Goal: Task Accomplishment & Management: Manage account settings

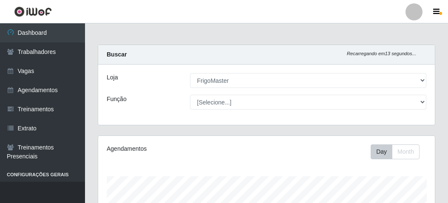
select select "392"
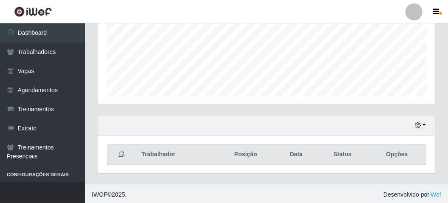
scroll to position [424704, 424543]
click at [425, 124] on button "button" at bounding box center [420, 126] width 12 height 10
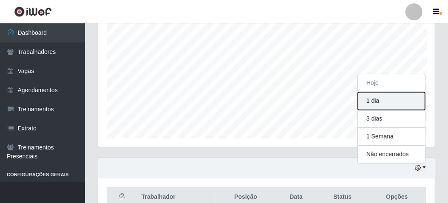
click at [378, 100] on button "1 dia" at bounding box center [391, 101] width 67 height 18
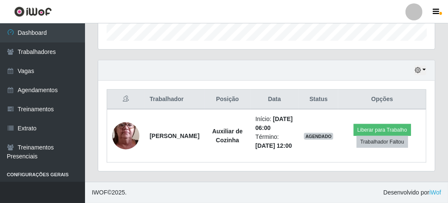
scroll to position [279, 0]
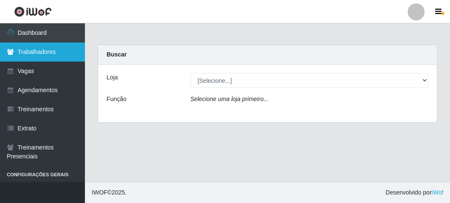
click at [42, 51] on link "Trabalhadores" at bounding box center [42, 51] width 85 height 19
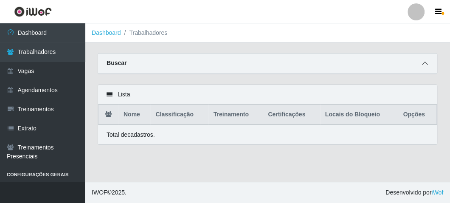
click at [427, 64] on icon at bounding box center [425, 63] width 6 height 6
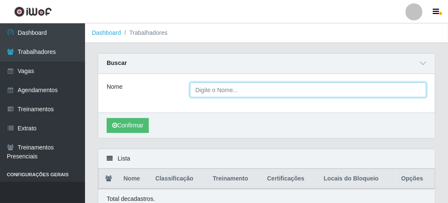
click at [314, 93] on input "Nome" at bounding box center [308, 89] width 237 height 15
click at [242, 92] on input "telma" at bounding box center [308, 89] width 237 height 15
type input "telma"
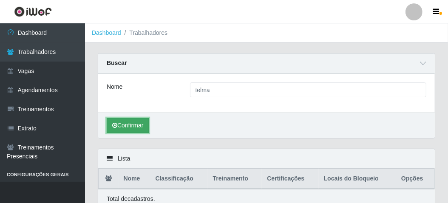
click at [136, 119] on button "Confirmar" at bounding box center [128, 125] width 42 height 15
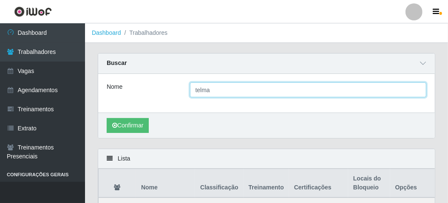
click at [217, 90] on input "telma" at bounding box center [308, 89] width 237 height 15
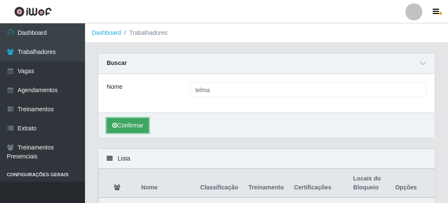
click at [135, 125] on button "Confirmar" at bounding box center [128, 125] width 42 height 15
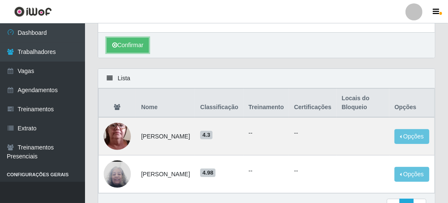
scroll to position [85, 0]
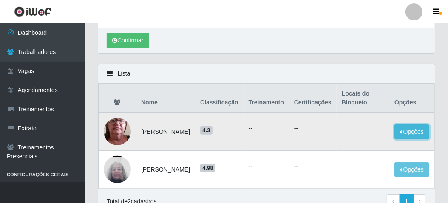
click at [416, 130] on button "Opções" at bounding box center [411, 131] width 35 height 15
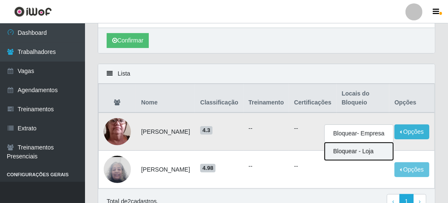
click at [360, 152] on button "Bloquear - Loja" at bounding box center [359, 151] width 68 height 17
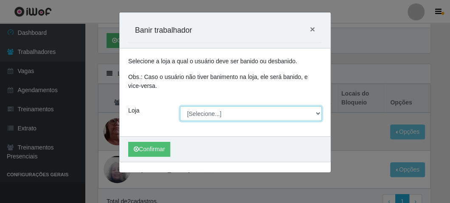
click at [204, 116] on select "[Selecione...] FrigoMaster" at bounding box center [251, 113] width 142 height 15
select select "392"
click at [180, 106] on select "[Selecione...] FrigoMaster" at bounding box center [251, 113] width 142 height 15
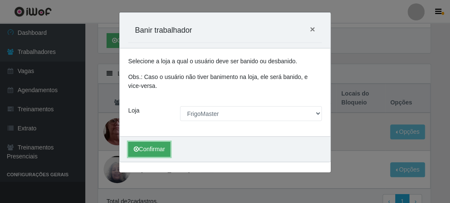
click at [149, 148] on button "Confirmar" at bounding box center [149, 149] width 42 height 15
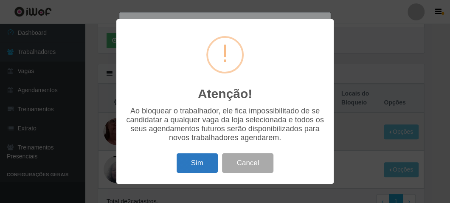
click at [196, 166] on button "Sim" at bounding box center [197, 163] width 41 height 20
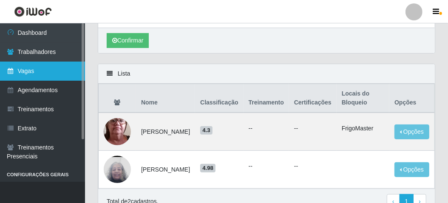
click at [54, 74] on link "Vagas" at bounding box center [42, 71] width 85 height 19
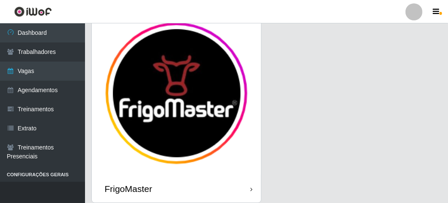
scroll to position [70, 0]
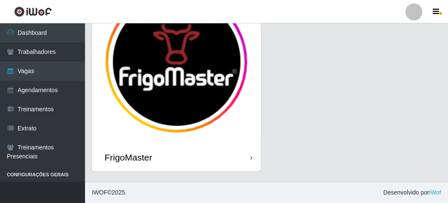
click at [194, 158] on div "FrigoMaster" at bounding box center [176, 158] width 169 height 28
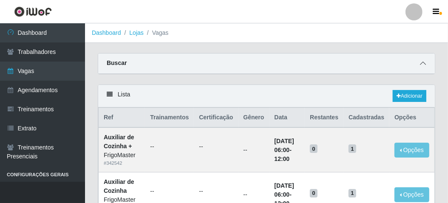
click at [420, 65] on icon at bounding box center [423, 63] width 6 height 6
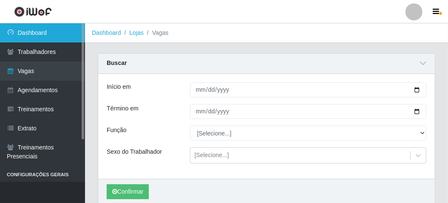
click at [30, 36] on link "Dashboard" at bounding box center [42, 32] width 85 height 19
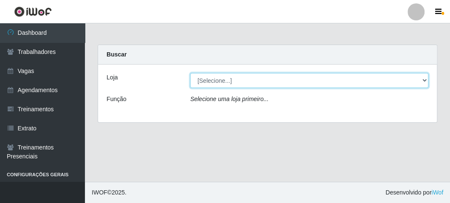
click at [424, 78] on select "[Selecione...] FrigoMaster" at bounding box center [309, 80] width 238 height 15
select select "392"
click at [190, 73] on select "[Selecione...] FrigoMaster" at bounding box center [309, 80] width 238 height 15
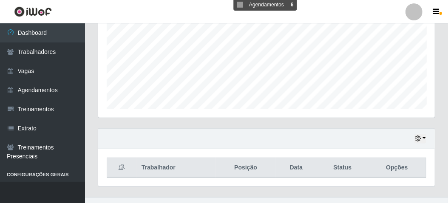
scroll to position [208, 0]
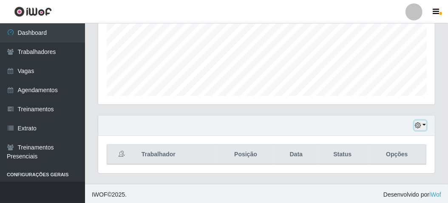
click at [420, 121] on button "button" at bounding box center [420, 126] width 12 height 10
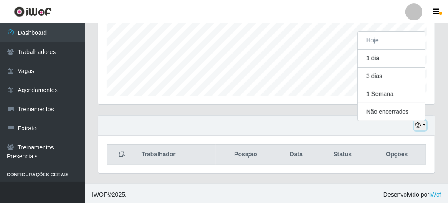
scroll to position [176, 337]
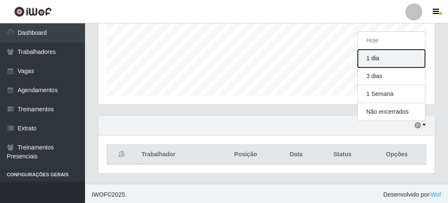
click at [382, 57] on button "1 dia" at bounding box center [391, 59] width 67 height 18
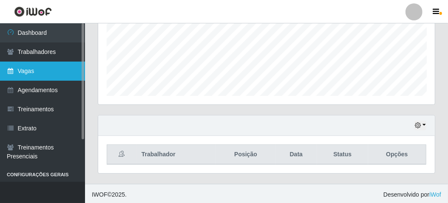
click at [45, 75] on link "Vagas" at bounding box center [42, 71] width 85 height 19
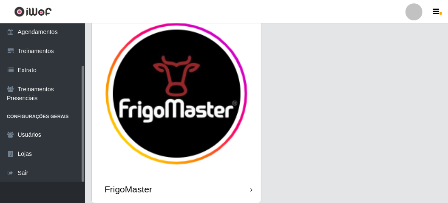
scroll to position [70, 0]
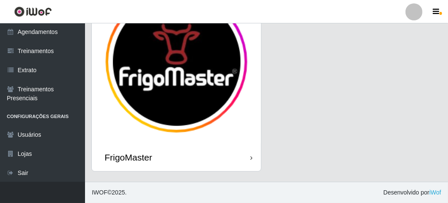
click at [226, 164] on div "FrigoMaster" at bounding box center [176, 158] width 169 height 28
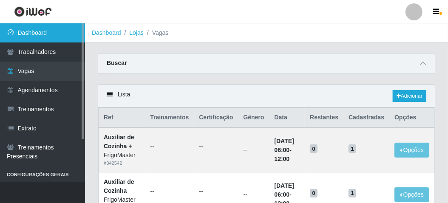
click at [41, 35] on link "Dashboard" at bounding box center [42, 32] width 85 height 19
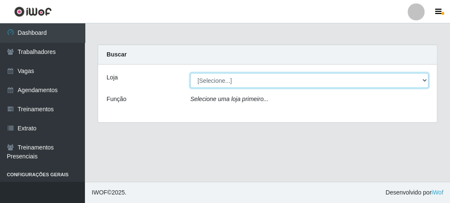
click at [423, 80] on select "[Selecione...] FrigoMaster" at bounding box center [309, 80] width 238 height 15
select select "392"
click at [190, 73] on select "[Selecione...] FrigoMaster" at bounding box center [309, 80] width 238 height 15
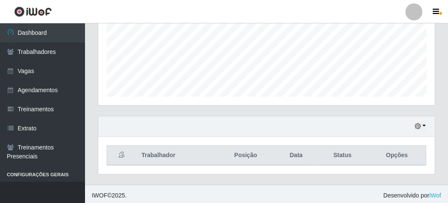
scroll to position [208, 0]
click at [422, 124] on button "button" at bounding box center [420, 126] width 12 height 10
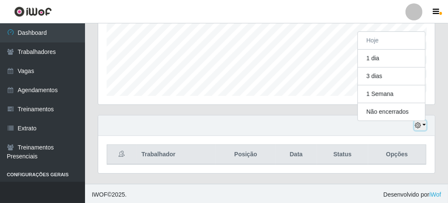
scroll to position [176, 337]
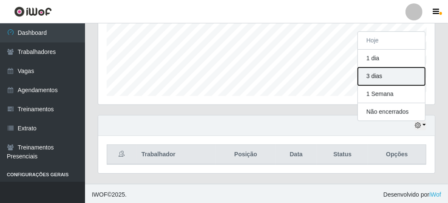
click at [380, 76] on button "3 dias" at bounding box center [391, 77] width 67 height 18
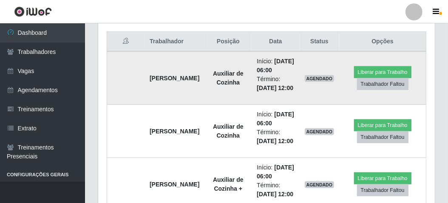
scroll to position [335, 0]
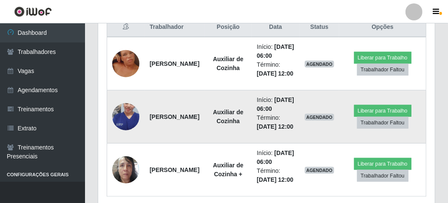
click at [124, 141] on img at bounding box center [125, 117] width 27 height 48
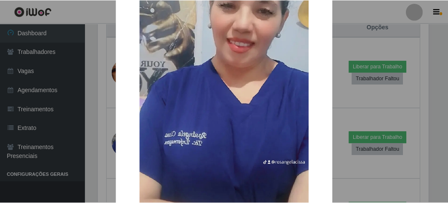
scroll to position [85, 0]
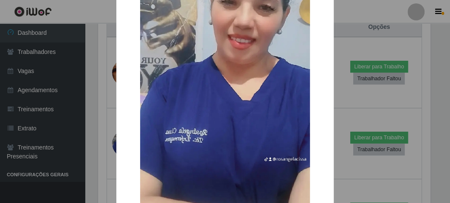
click at [117, 144] on div "× OK Cancel" at bounding box center [225, 103] width 218 height 369
click at [107, 116] on div "× OK Cancel" at bounding box center [225, 101] width 450 height 203
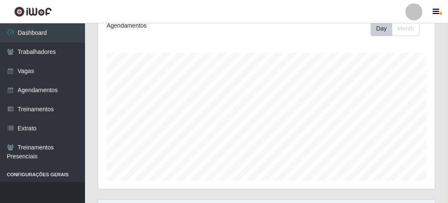
scroll to position [0, 0]
